Goal: Task Accomplishment & Management: Use online tool/utility

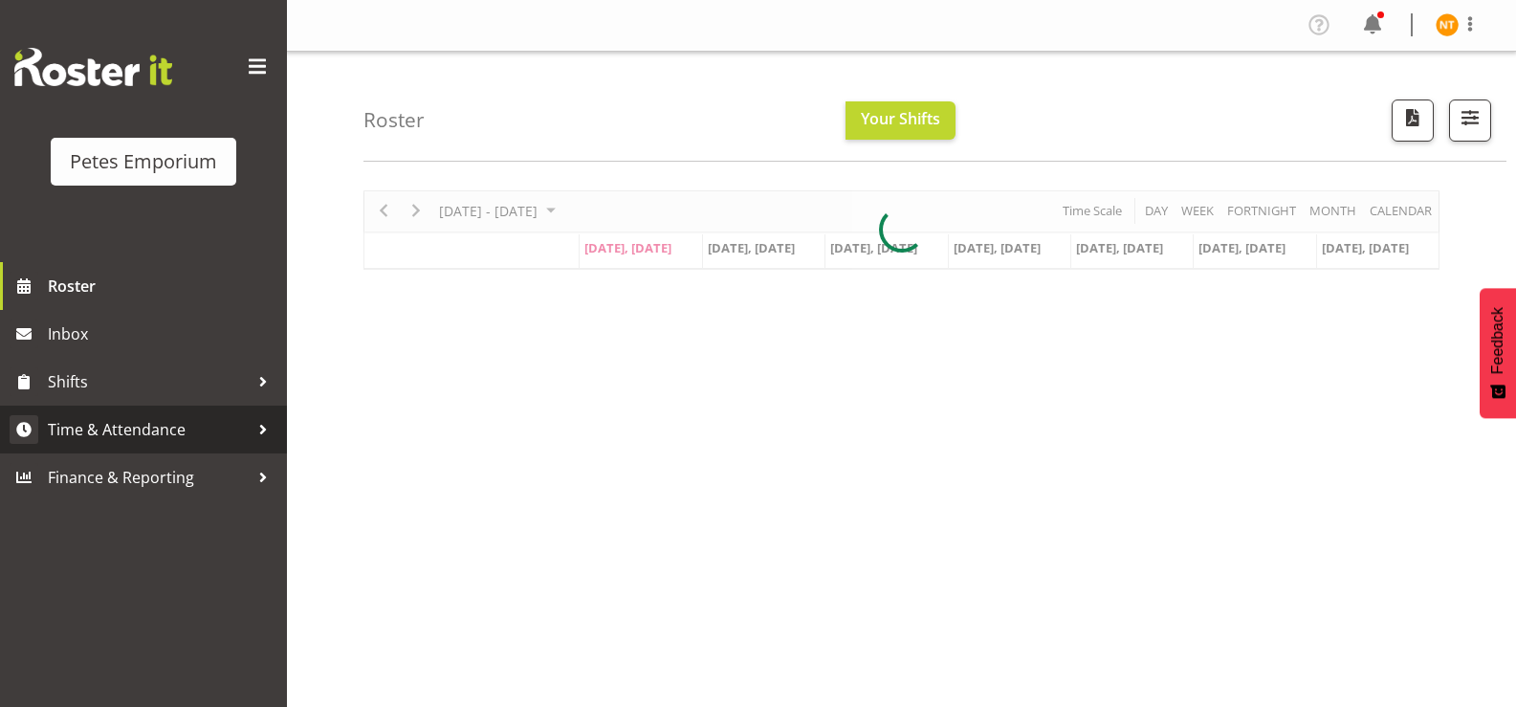
click at [96, 432] on span "Time & Attendance" at bounding box center [148, 429] width 201 height 29
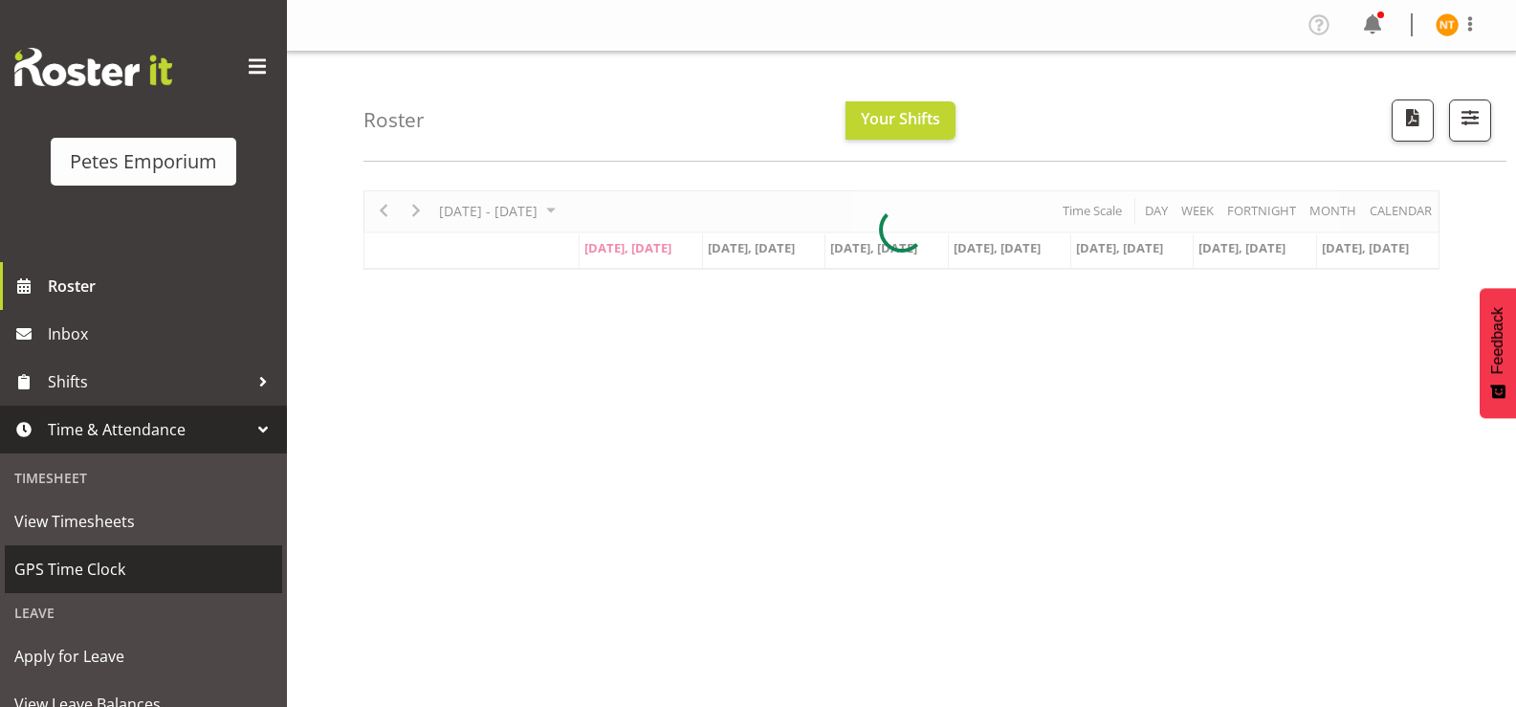
click at [65, 567] on span "GPS Time Clock" at bounding box center [143, 569] width 258 height 29
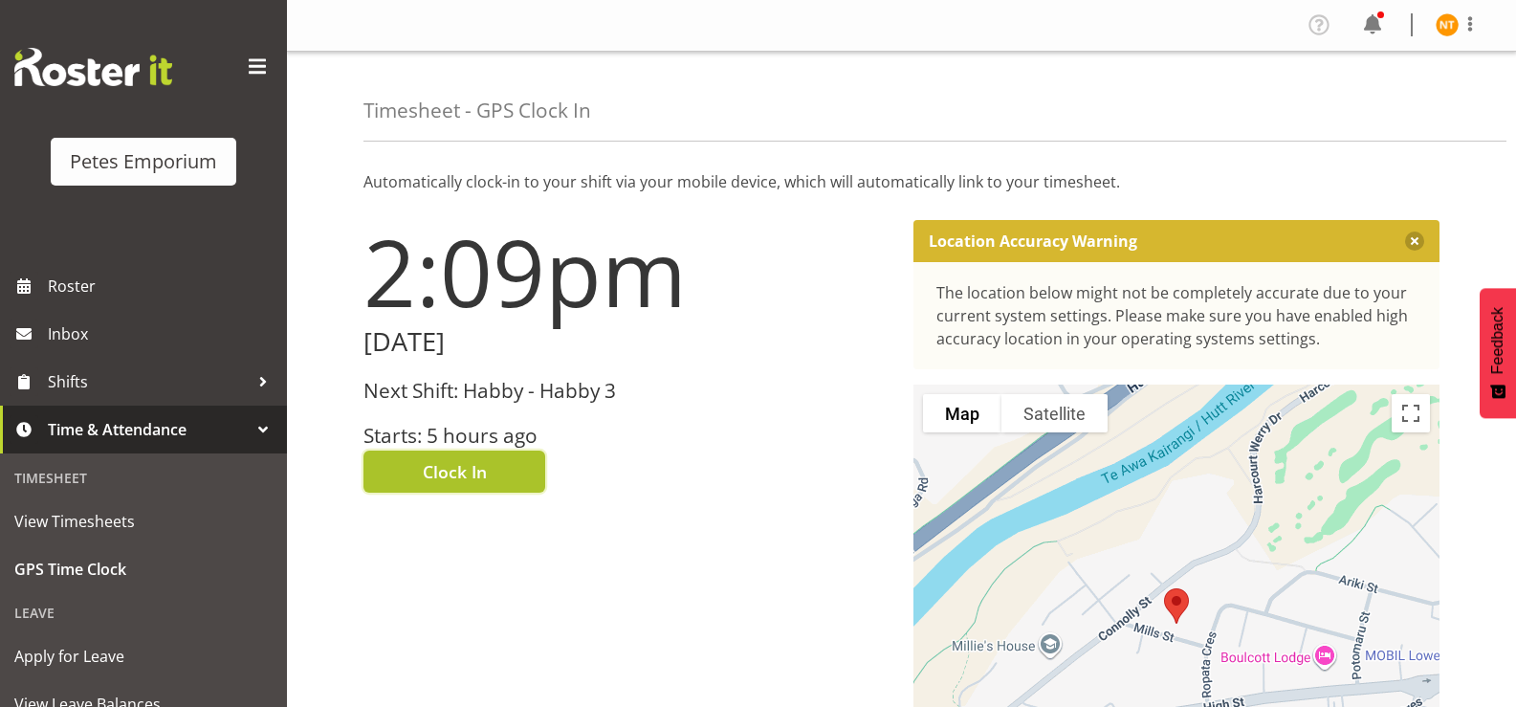
click at [455, 481] on span "Clock In" at bounding box center [455, 471] width 64 height 25
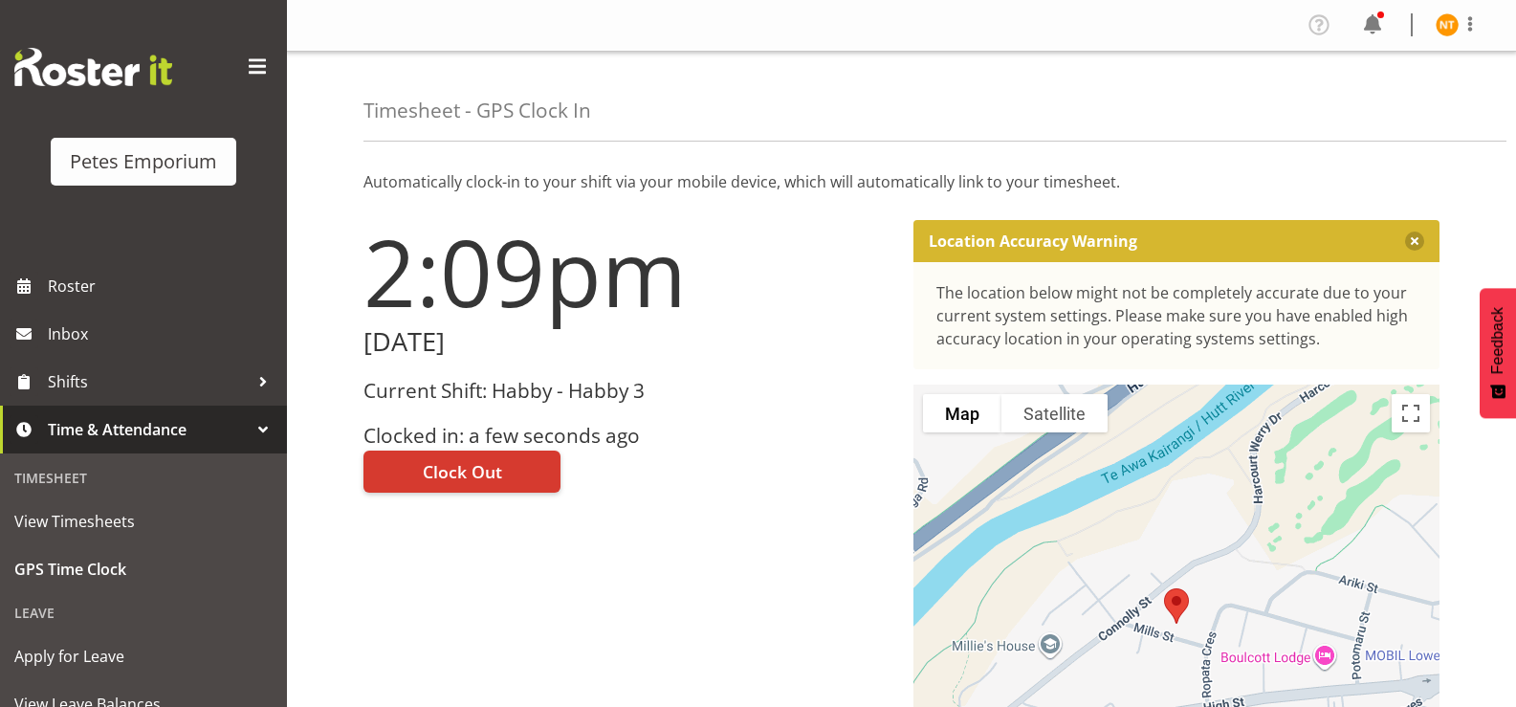
click at [1447, 26] on img at bounding box center [1447, 24] width 23 height 23
click at [1363, 101] on link "Log Out" at bounding box center [1390, 100] width 184 height 34
